Goal: Task Accomplishment & Management: Use online tool/utility

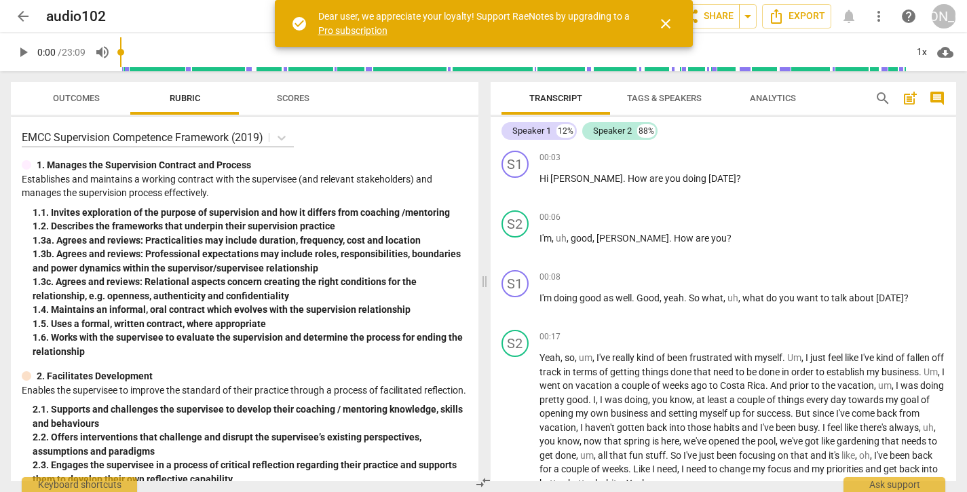
scroll to position [180, 0]
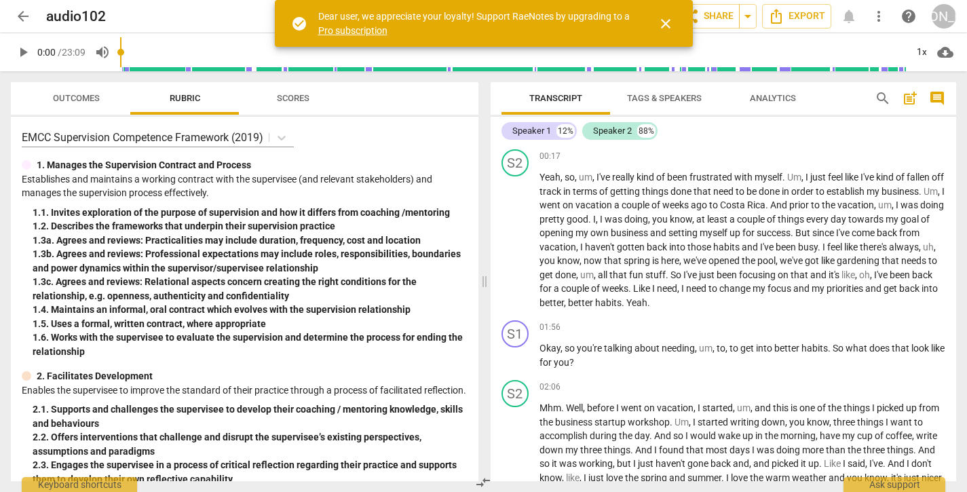
click at [670, 23] on span "close" at bounding box center [665, 24] width 16 height 16
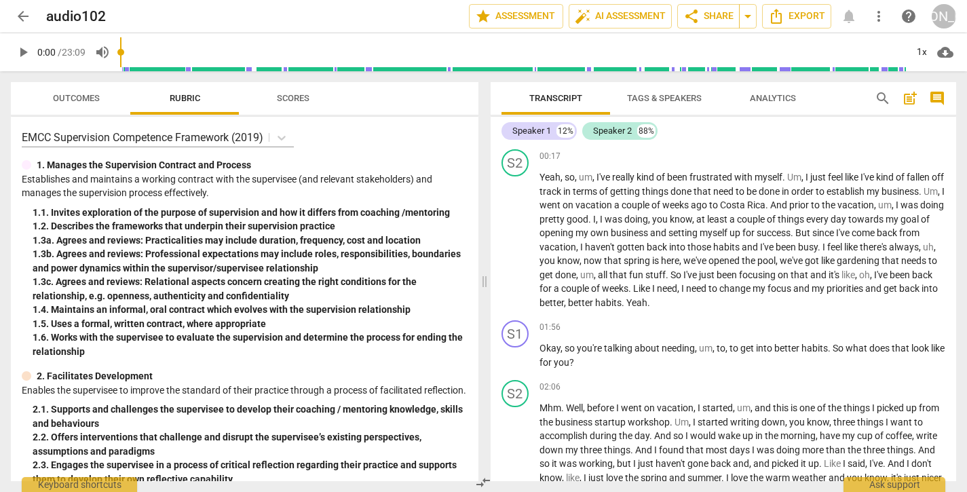
click at [25, 20] on span "arrow_back" at bounding box center [23, 16] width 16 height 16
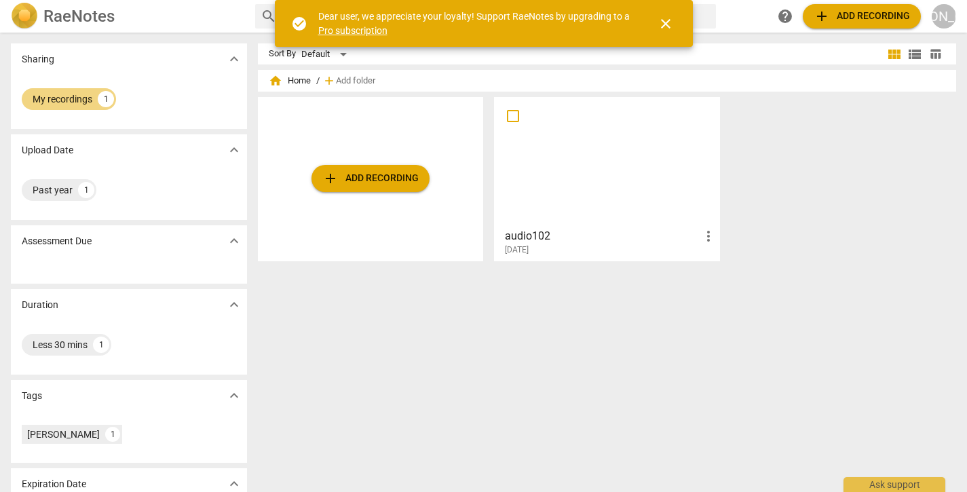
click at [351, 178] on span "add Add recording" at bounding box center [370, 178] width 96 height 16
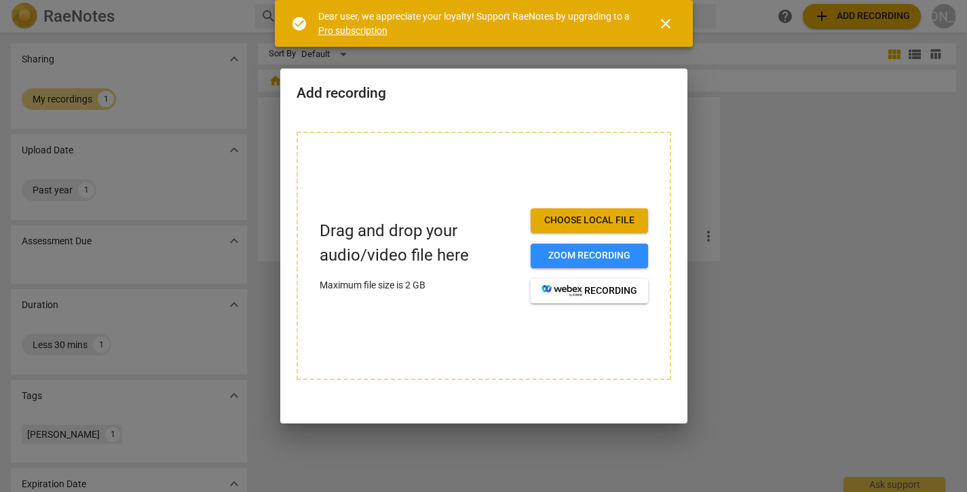
click at [579, 218] on span "Choose local file" at bounding box center [589, 221] width 96 height 14
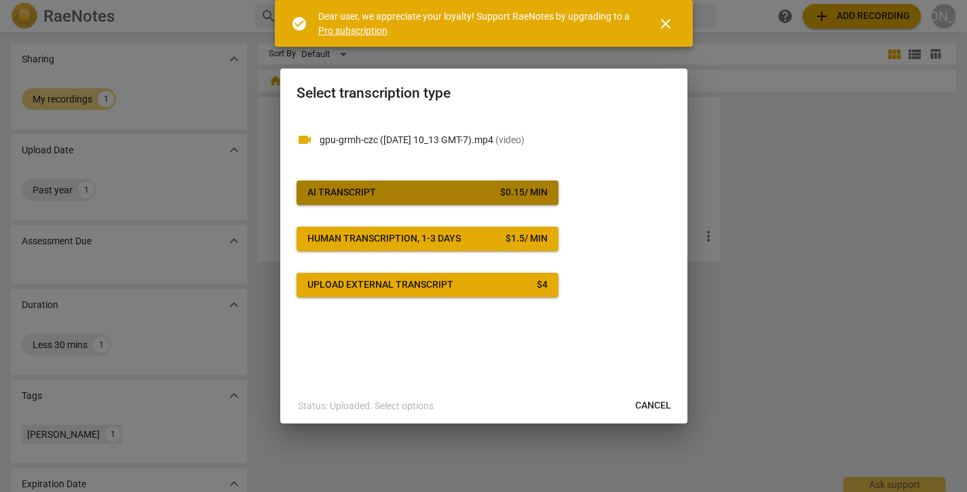
click at [408, 191] on span "AI Transcript $ 0.15 / min" at bounding box center [427, 193] width 240 height 14
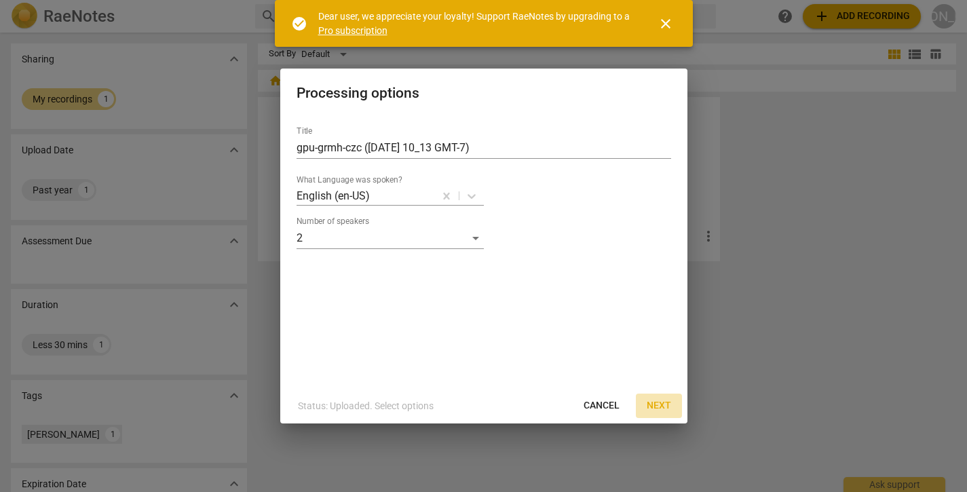
click at [664, 402] on span "Next" at bounding box center [658, 406] width 24 height 14
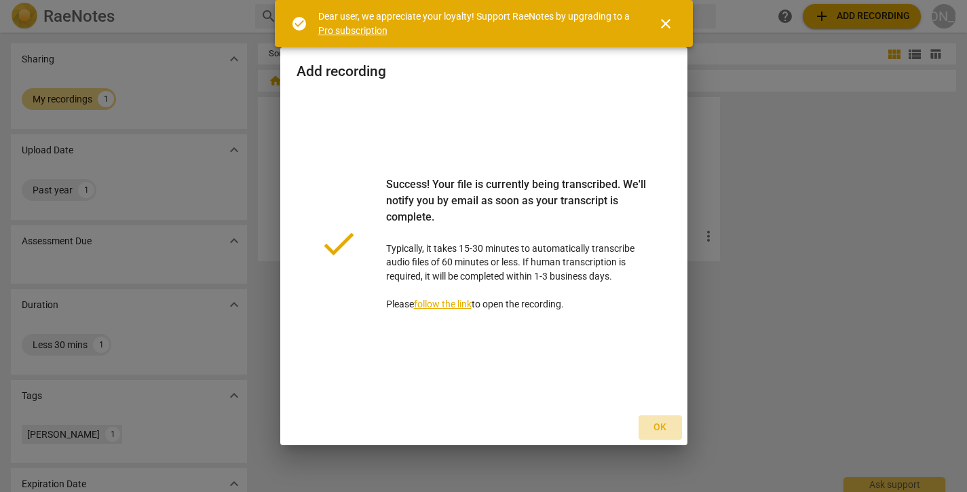
click at [664, 424] on span "Ok" at bounding box center [660, 428] width 22 height 14
